Goal: Transaction & Acquisition: Purchase product/service

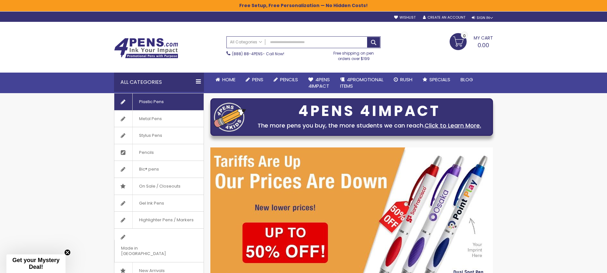
click at [157, 104] on span "Plastic Pens" at bounding box center [151, 102] width 38 height 17
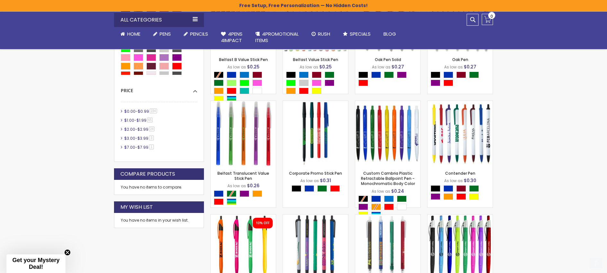
scroll to position [276, 0]
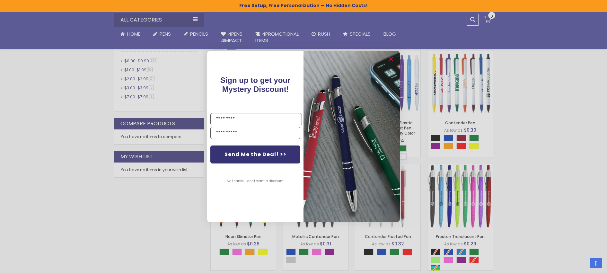
click at [268, 181] on button "No thanks, I don't want a discount." at bounding box center [256, 181] width 64 height 16
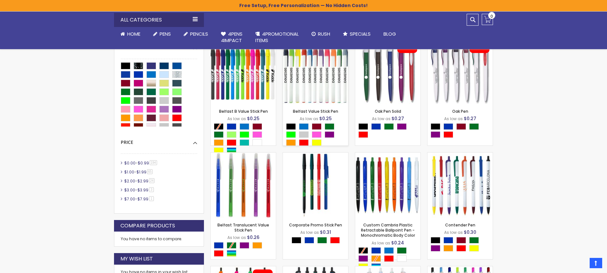
scroll to position [183, 0]
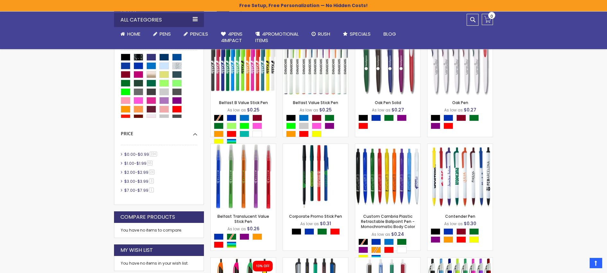
click at [129, 155] on span "$0.00" at bounding box center [129, 154] width 11 height 5
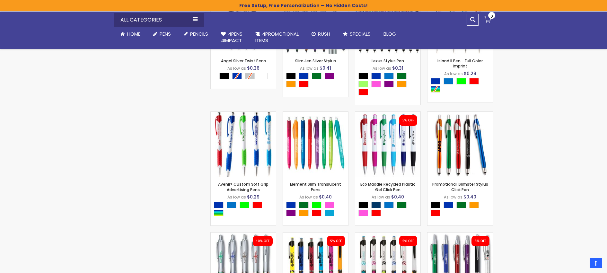
scroll to position [1354, 0]
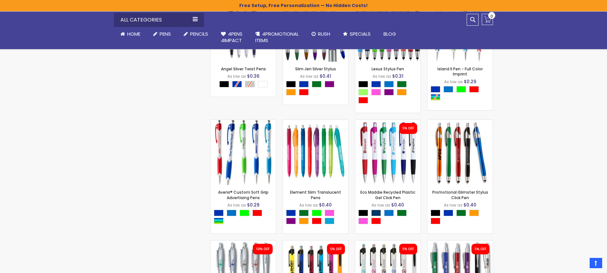
scroll to position [183, 0]
